Goal: Navigation & Orientation: Find specific page/section

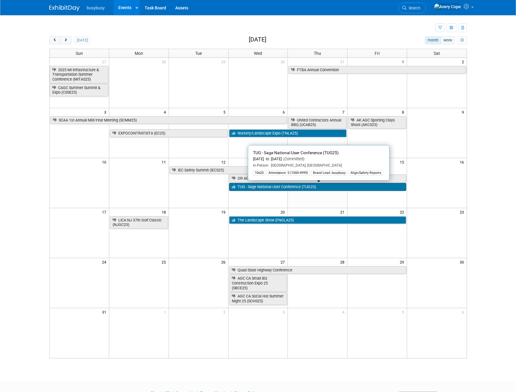
click at [263, 187] on link "TUG - Sage National User Conference (TUG25)" at bounding box center [317, 187] width 177 height 8
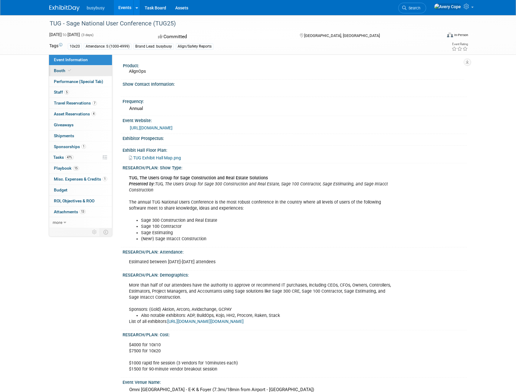
click at [95, 72] on link "Booth" at bounding box center [80, 70] width 63 height 11
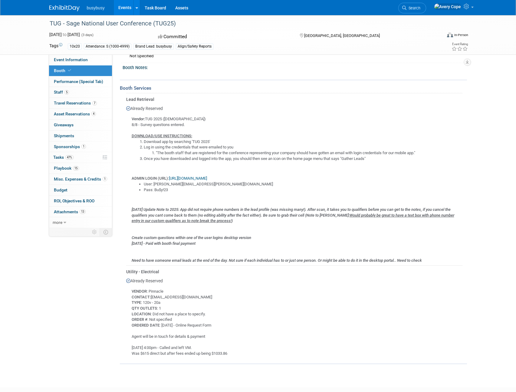
scroll to position [253, 0]
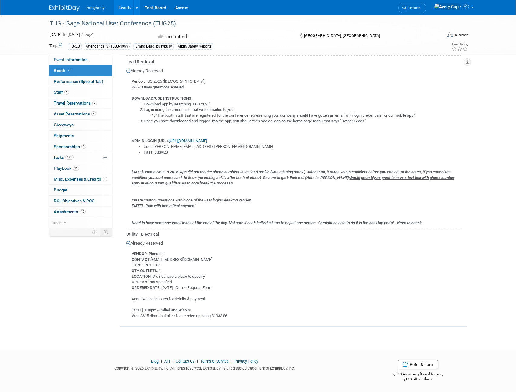
click at [207, 139] on link "https://connect-v3.jujama.com/2025-TUG-National-Users-Conference" at bounding box center [188, 140] width 38 height 5
drag, startPoint x: 176, startPoint y: 153, endPoint x: 155, endPoint y: 153, distance: 21.5
click at [155, 153] on li "Pass: Bu$y!23" at bounding box center [303, 153] width 319 height 6
copy li "Bu$y!23"
click at [358, 155] on div "Vendor: TUG 2025 (jujama) 8/8 - Survey questions entered. DOWNLOAD/USE INSTRUCT…" at bounding box center [294, 150] width 336 height 152
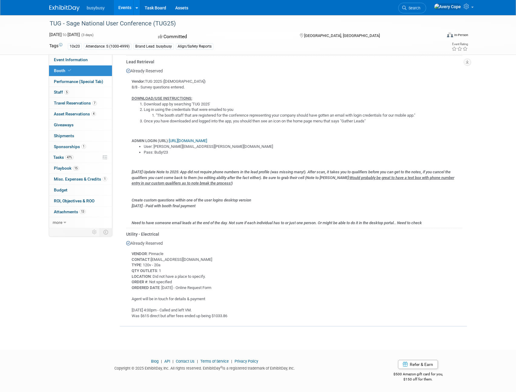
click at [285, 25] on div "TUG - Sage National User Conference (TUG25)" at bounding box center [240, 23] width 385 height 11
